Goal: Contribute content: Contribute content

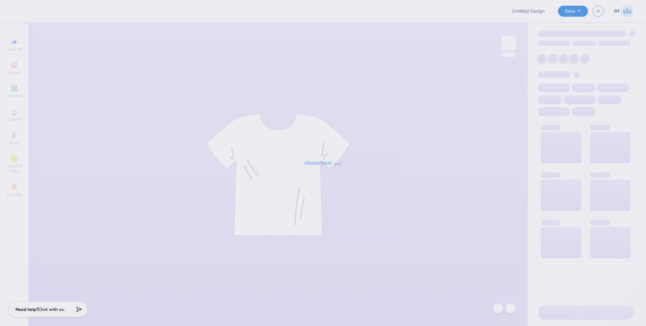
type input "Gam Parents weekend tshirts"
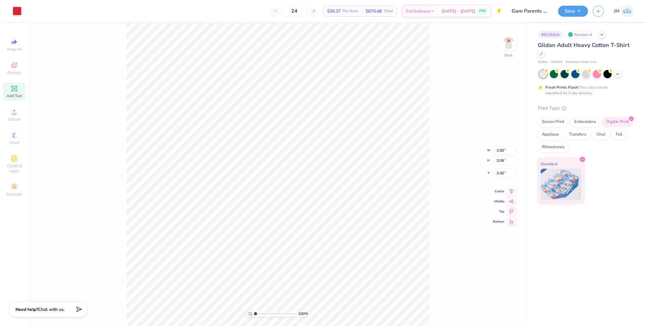
click at [20, 91] on div "Add Text" at bounding box center [14, 91] width 22 height 19
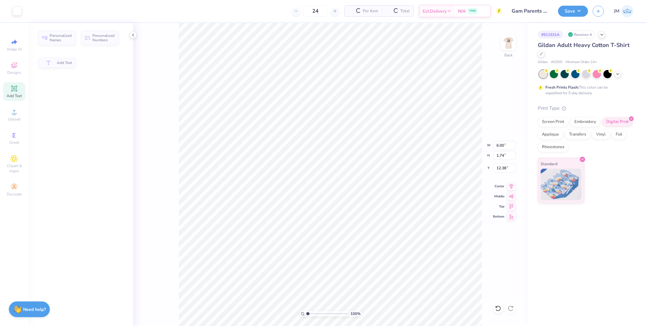
type input "6.00"
type input "1.74"
type input "12.38"
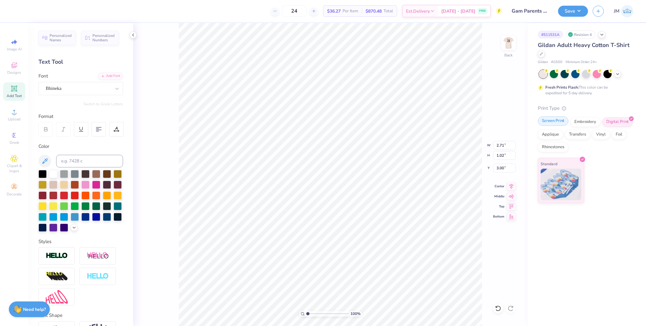
click at [553, 124] on div "Screen Print" at bounding box center [553, 120] width 31 height 9
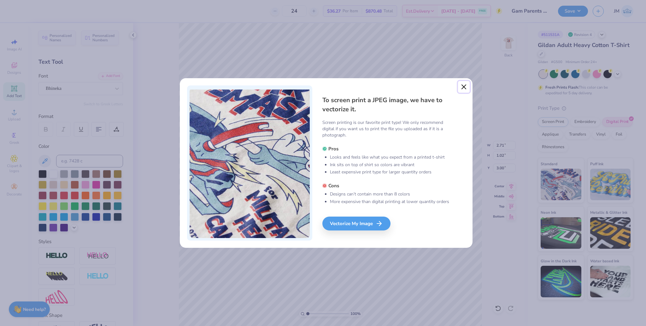
click at [464, 87] on button "Close" at bounding box center [464, 87] width 12 height 12
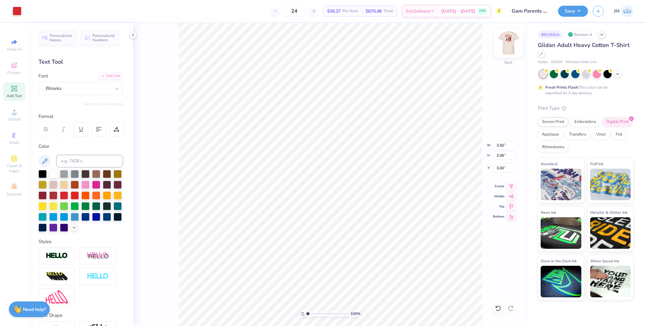
click at [507, 50] on img at bounding box center [508, 42] width 25 height 25
click at [501, 47] on div at bounding box center [508, 42] width 29 height 29
click at [559, 123] on div "Screen Print" at bounding box center [553, 120] width 31 height 9
click at [509, 48] on img at bounding box center [508, 42] width 25 height 25
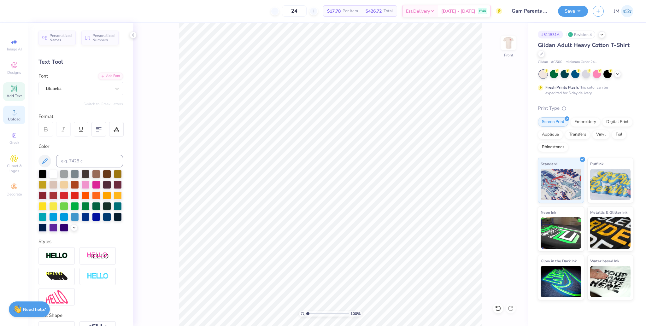
click at [14, 117] on span "Upload" at bounding box center [14, 119] width 13 height 5
click at [14, 111] on icon at bounding box center [14, 112] width 8 height 8
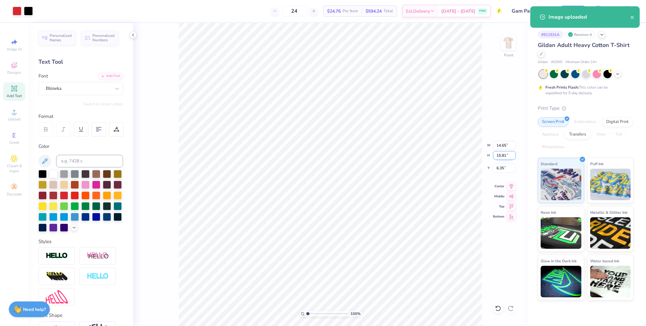
click at [496, 155] on input "15.81" at bounding box center [504, 155] width 23 height 9
type input "10"
type input "9.27"
type input "10.00"
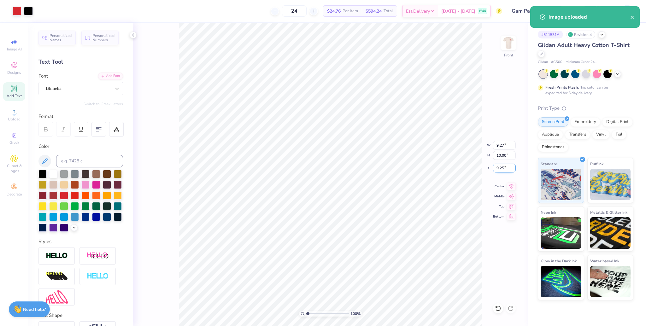
click at [495, 166] on input "9.25" at bounding box center [504, 168] width 23 height 9
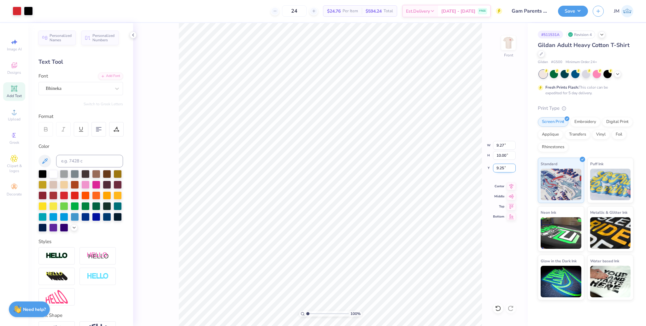
click at [495, 166] on input "9.25" at bounding box center [504, 168] width 23 height 9
type input "3.00"
click at [570, 12] on button "Save" at bounding box center [573, 10] width 30 height 11
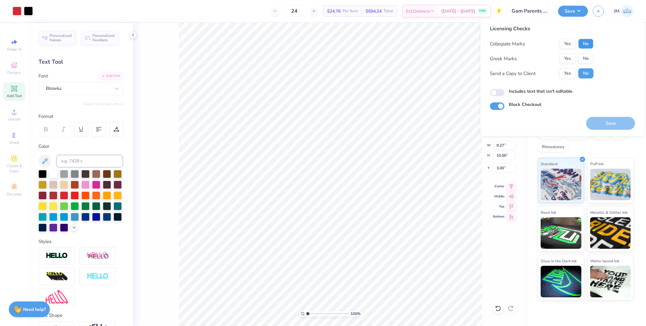
click at [588, 42] on button "No" at bounding box center [585, 44] width 15 height 10
click at [572, 57] on button "Yes" at bounding box center [567, 59] width 16 height 10
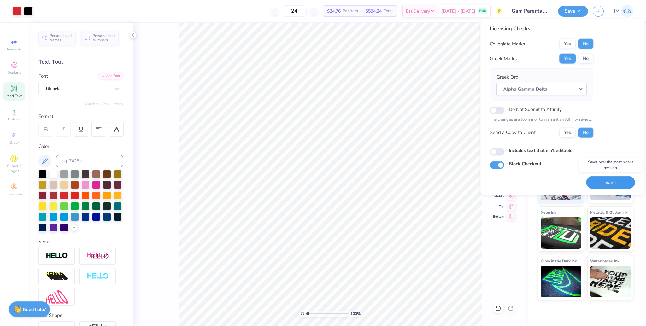
click at [604, 183] on button "Save" at bounding box center [610, 182] width 49 height 13
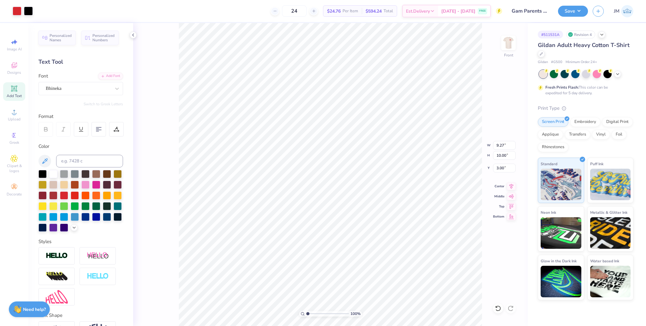
click at [513, 184] on icon at bounding box center [511, 187] width 9 height 8
click at [503, 46] on img at bounding box center [508, 43] width 13 height 13
click at [509, 45] on img at bounding box center [508, 42] width 25 height 25
click at [214, 21] on div "Art colors 24 $24.76 Per Item $594.24 Total Est. Delivery [DATE] - [DATE] FREE …" at bounding box center [323, 163] width 646 height 326
